Goal: Information Seeking & Learning: Learn about a topic

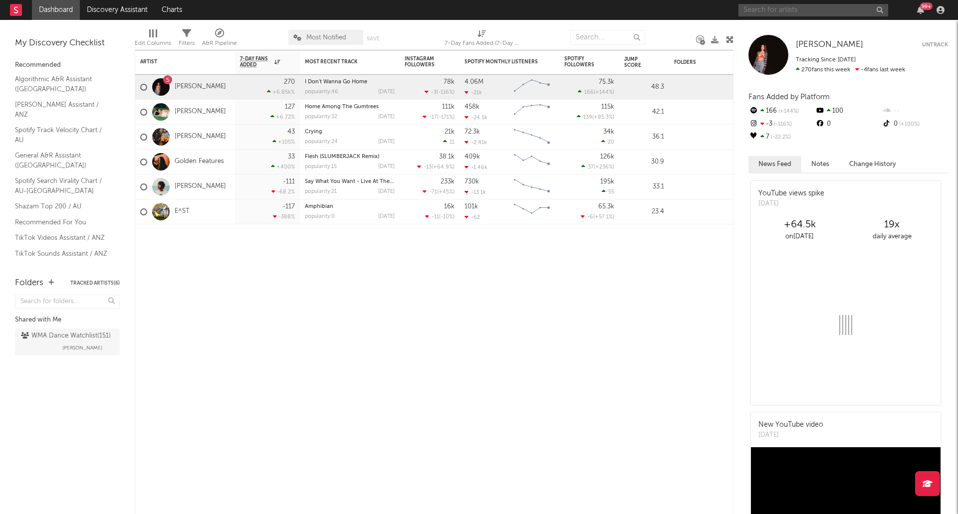
click at [769, 9] on input "text" at bounding box center [813, 10] width 150 height 12
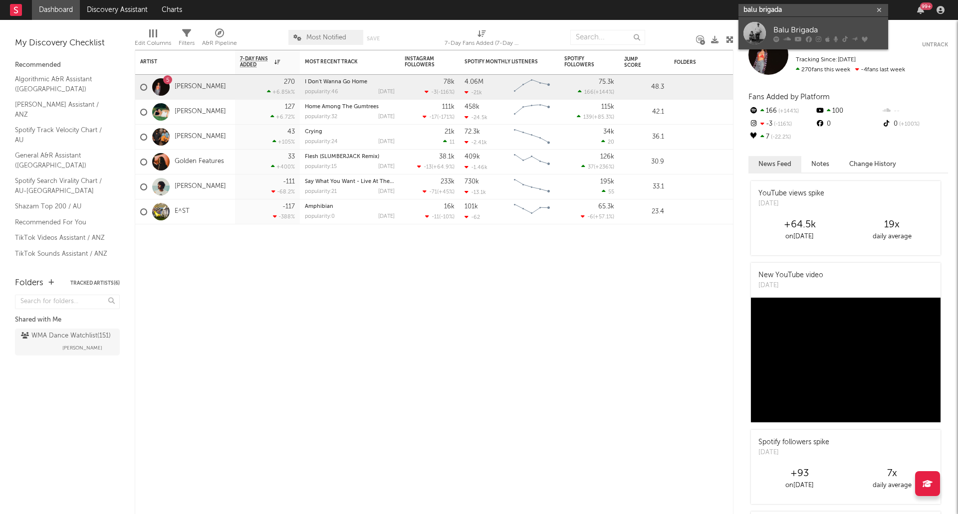
type input "balu brigada"
click at [777, 27] on div "Balu Brigada" at bounding box center [828, 30] width 110 height 12
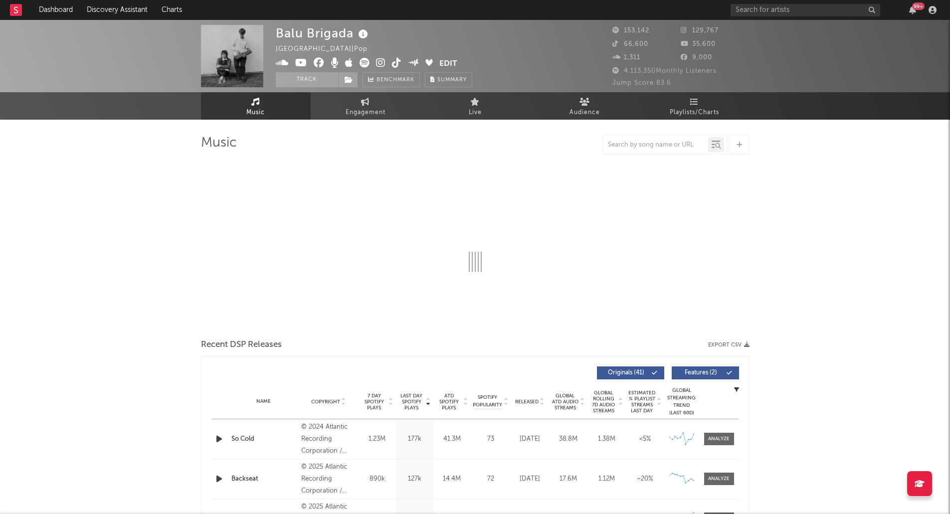
select select "6m"
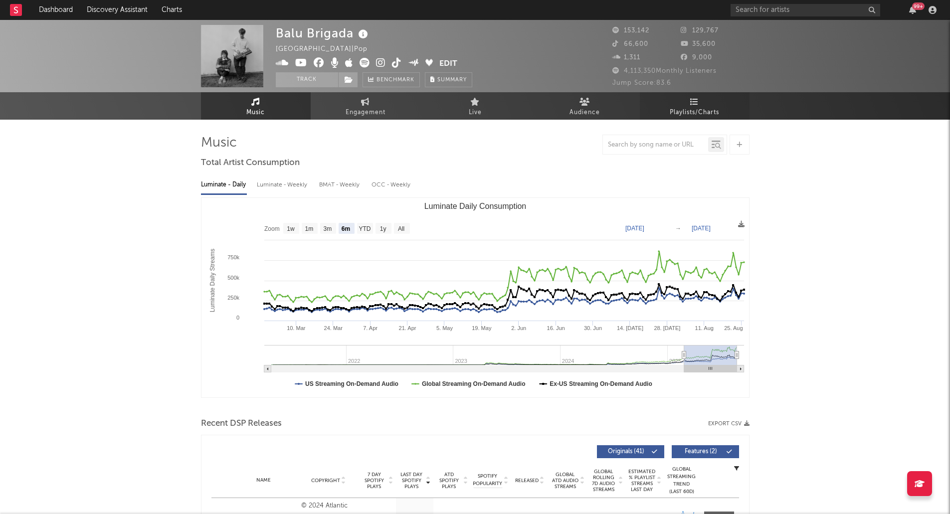
click at [690, 100] on icon at bounding box center [694, 102] width 8 height 8
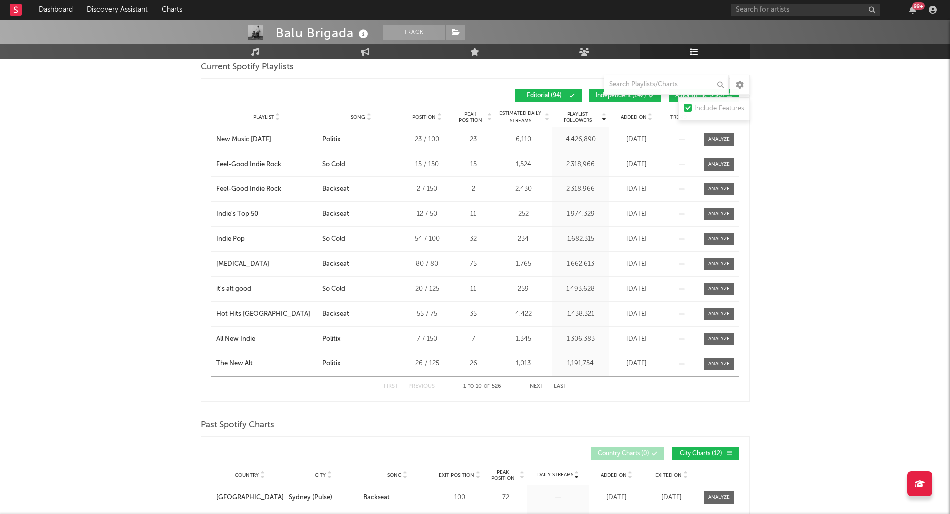
scroll to position [150, 0]
click at [630, 120] on span "Added On" at bounding box center [634, 118] width 26 height 6
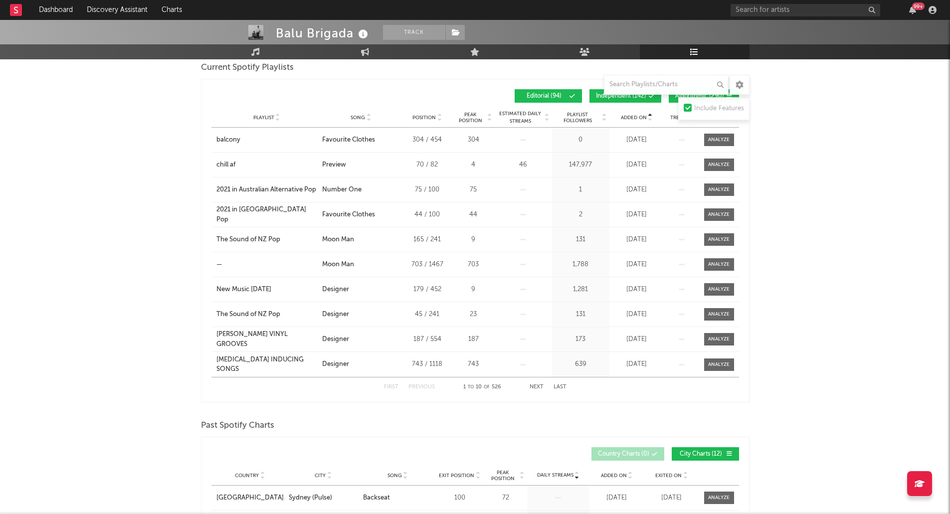
click at [630, 120] on span "Added On" at bounding box center [634, 118] width 26 height 6
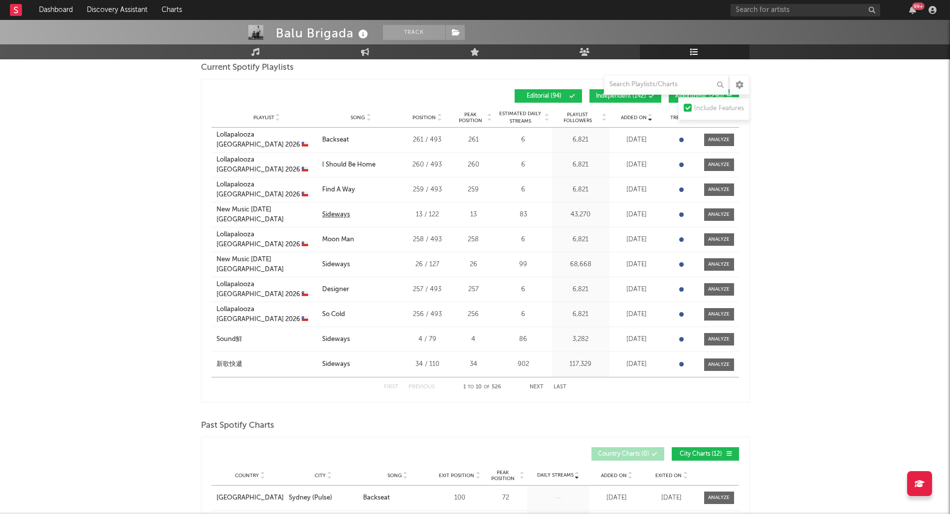
click at [338, 213] on div "Sideways" at bounding box center [336, 215] width 28 height 10
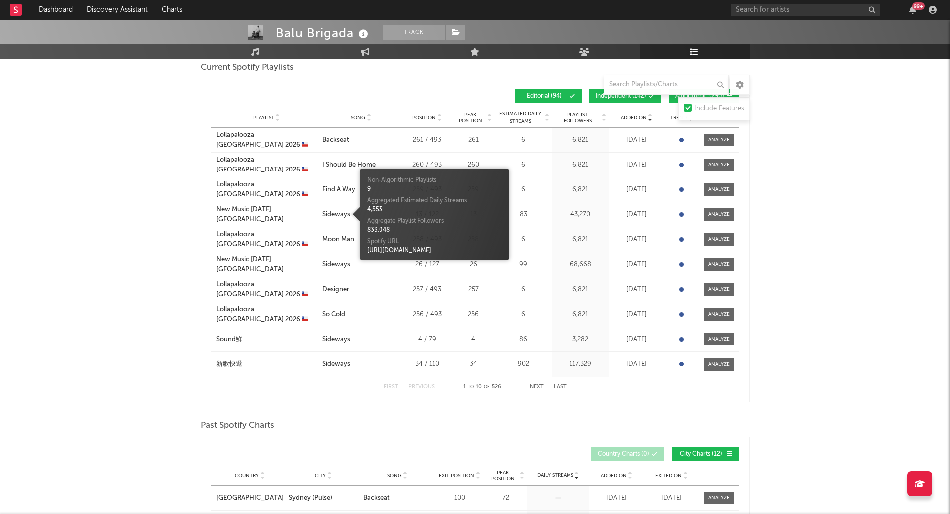
click at [338, 213] on div "Sideways" at bounding box center [336, 215] width 28 height 10
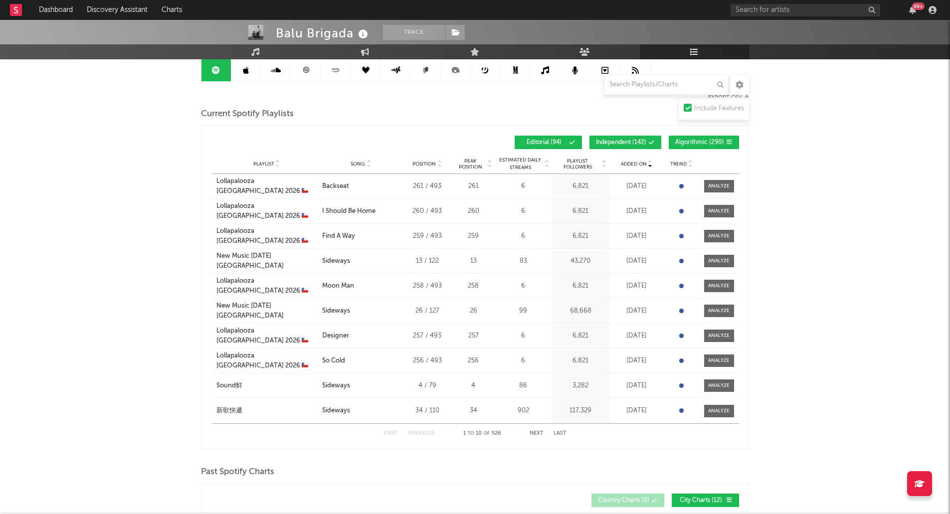
scroll to position [102, 0]
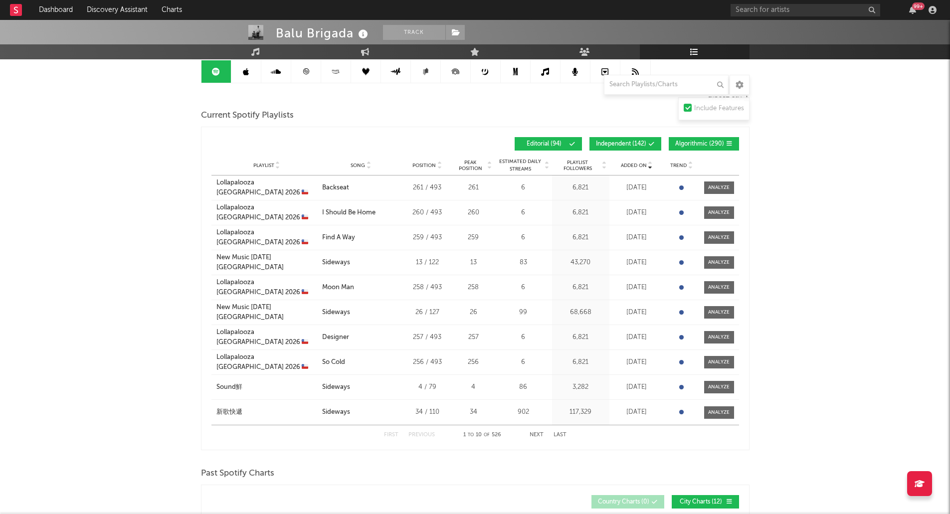
click at [648, 143] on button "Independent ( 142 )" at bounding box center [625, 143] width 72 height 13
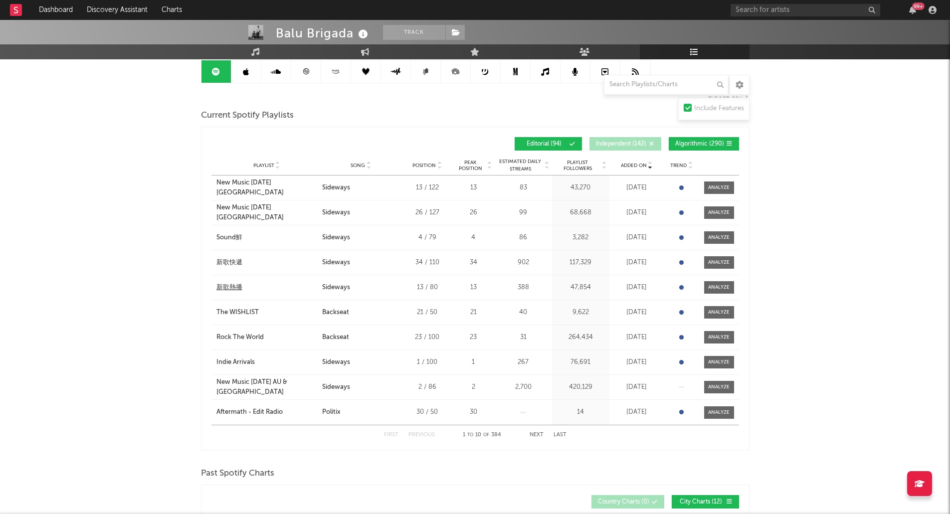
click at [235, 287] on div "新歌熱播" at bounding box center [229, 288] width 26 height 10
click at [233, 236] on div "Sound鮮" at bounding box center [229, 238] width 26 height 10
click at [269, 210] on div "New Music [DATE] [GEOGRAPHIC_DATA]" at bounding box center [266, 212] width 101 height 19
click at [297, 187] on div "New Music [DATE] [GEOGRAPHIC_DATA]" at bounding box center [266, 187] width 101 height 19
click at [227, 265] on div "新歌快遞" at bounding box center [229, 263] width 26 height 10
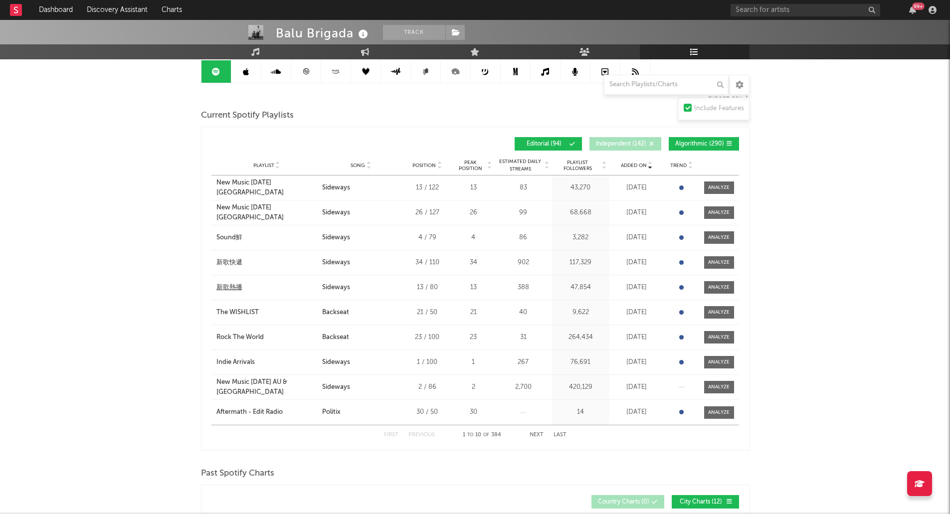
click at [238, 287] on div "新歌熱播" at bounding box center [229, 288] width 26 height 10
